Goal: Ask a question

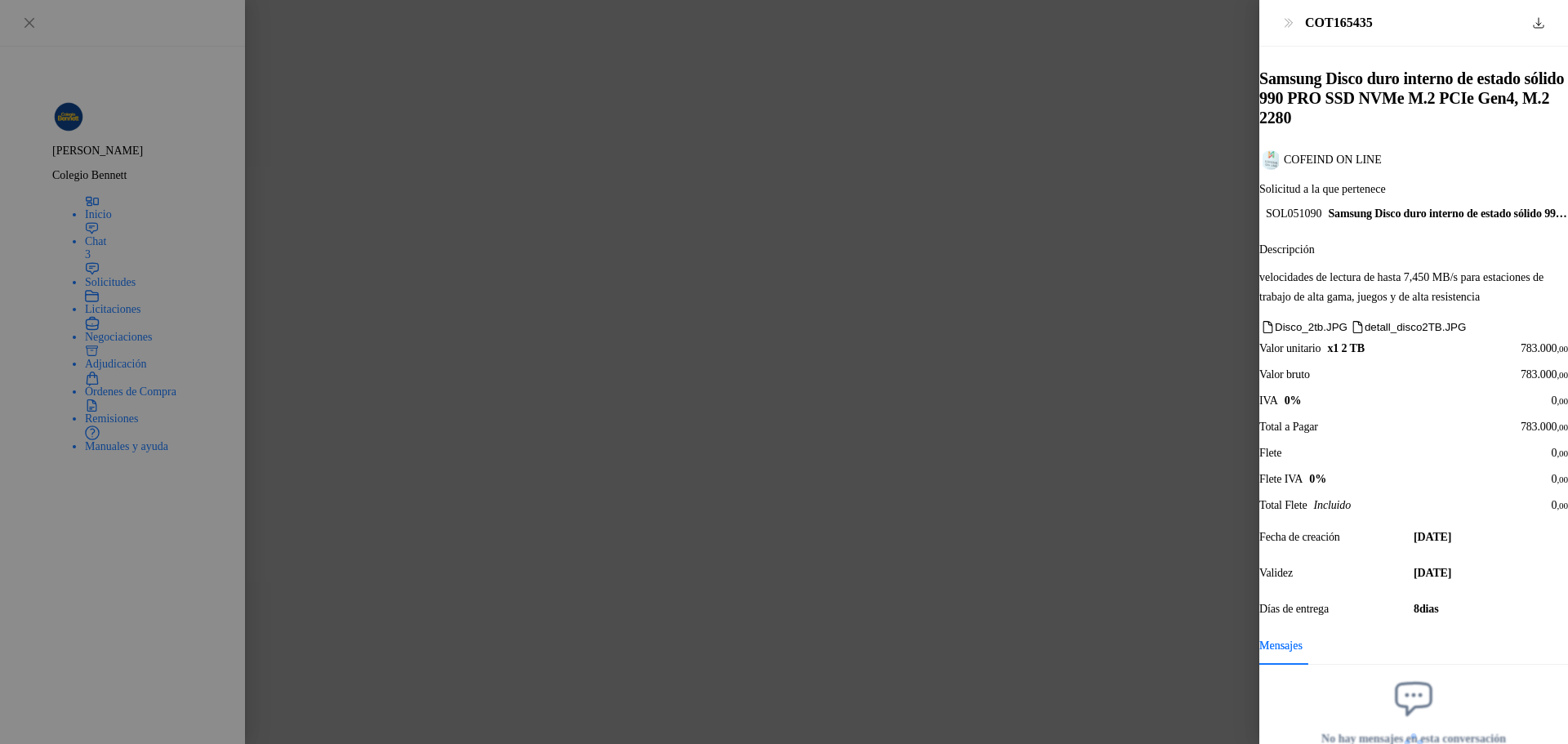
scroll to position [230, 0]
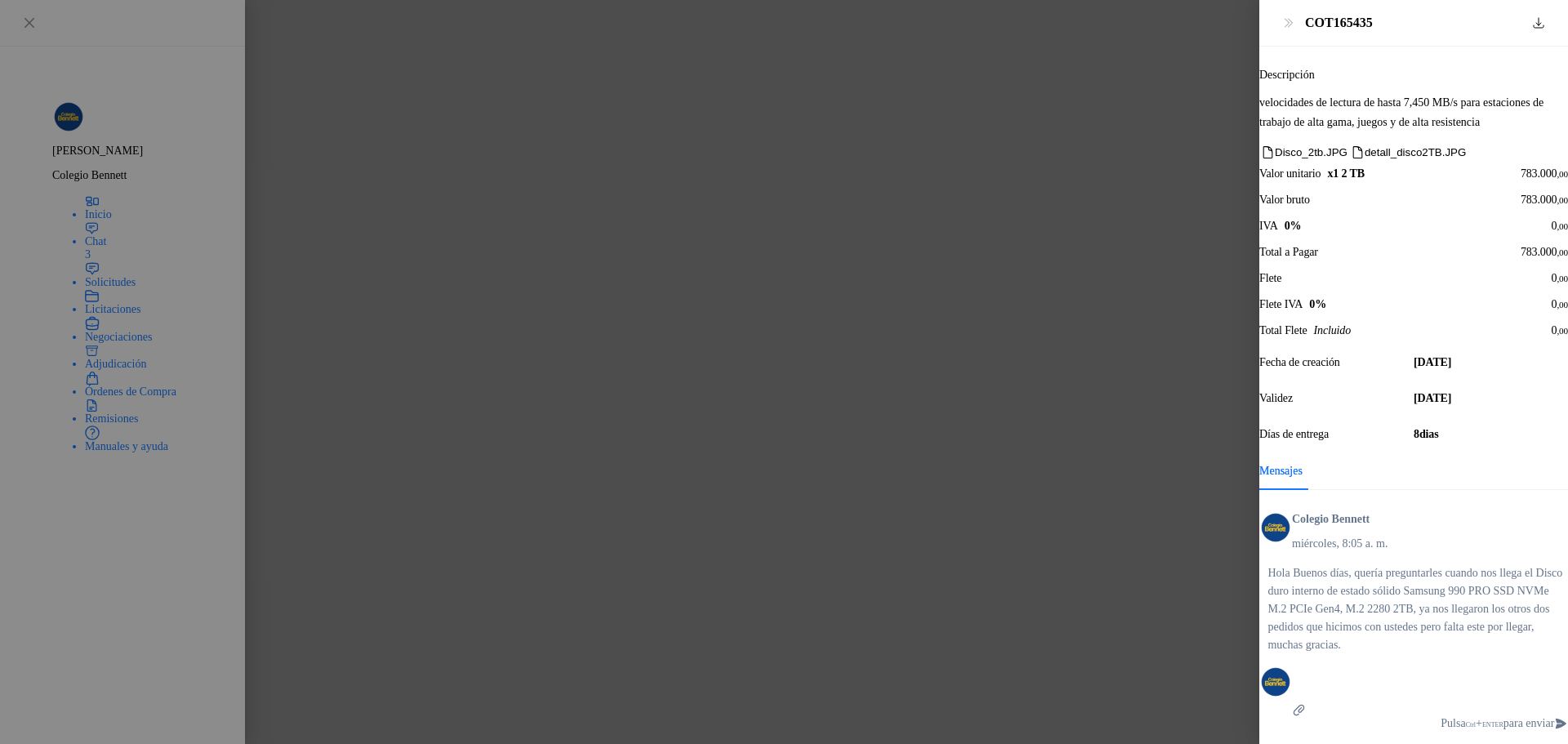
click at [757, 600] on div at bounding box center [784, 372] width 1568 height 744
